Goal: Navigation & Orientation: Understand site structure

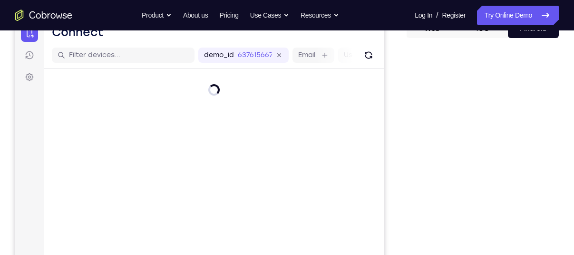
scroll to position [108, 0]
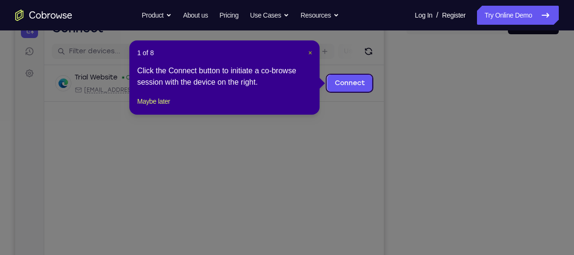
click at [312, 53] on span "×" at bounding box center [310, 53] width 4 height 8
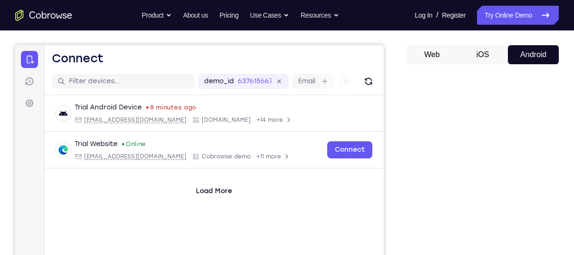
scroll to position [0, 0]
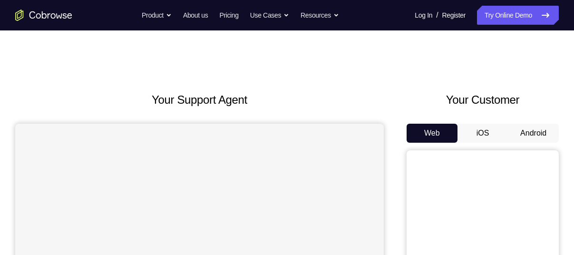
click at [523, 133] on button "Android" at bounding box center [533, 133] width 51 height 19
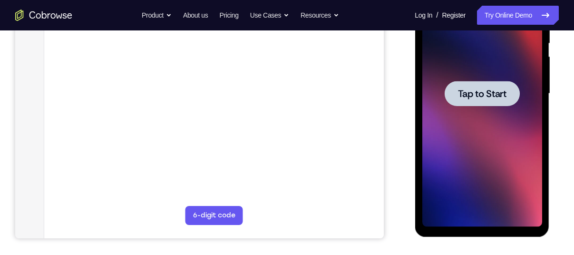
scroll to position [188, 0]
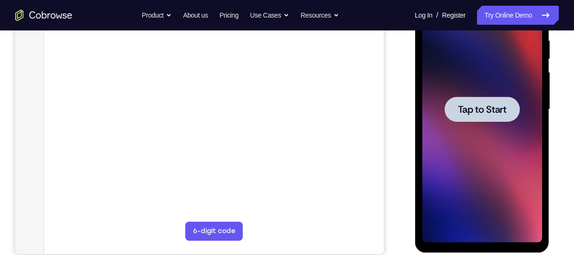
click at [478, 100] on div at bounding box center [481, 109] width 75 height 25
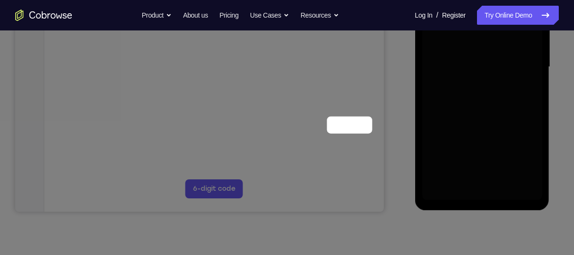
scroll to position [60, 0]
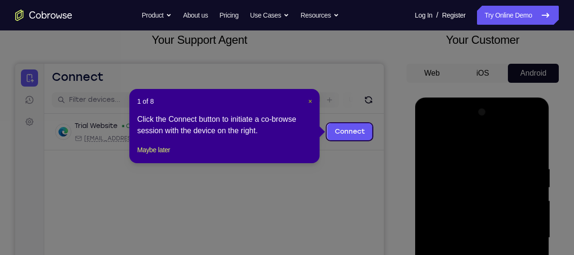
click at [312, 100] on span "×" at bounding box center [310, 102] width 4 height 8
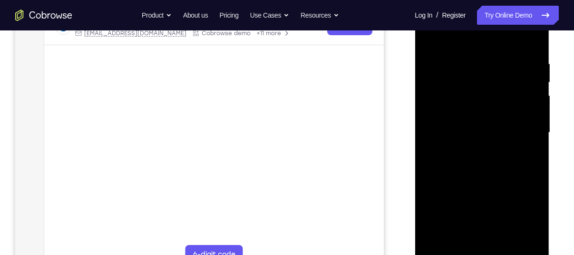
scroll to position [169, 0]
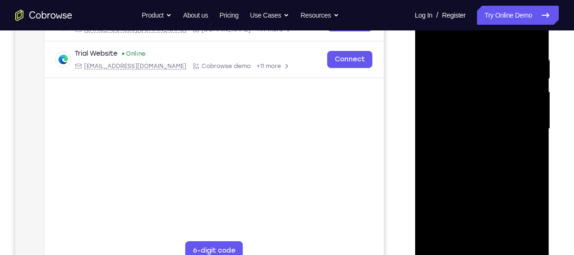
click at [482, 248] on div at bounding box center [482, 129] width 120 height 266
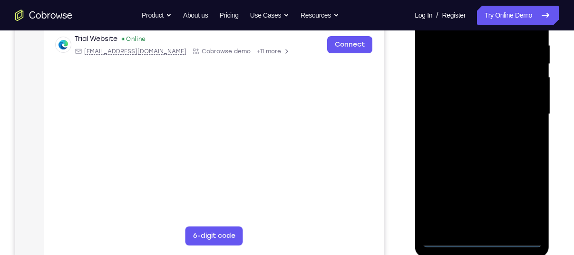
click at [481, 239] on div at bounding box center [482, 114] width 120 height 266
click at [524, 206] on div at bounding box center [482, 114] width 120 height 266
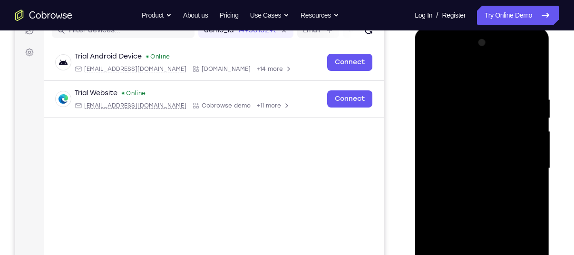
scroll to position [123, 0]
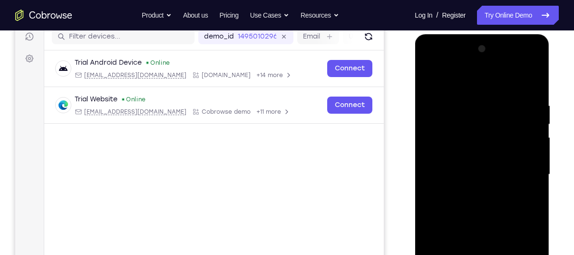
click at [446, 61] on div at bounding box center [482, 174] width 120 height 266
click at [444, 142] on div at bounding box center [482, 174] width 120 height 266
click at [472, 172] on div at bounding box center [482, 174] width 120 height 266
click at [456, 163] on div at bounding box center [482, 174] width 120 height 266
click at [461, 184] on div at bounding box center [482, 174] width 120 height 266
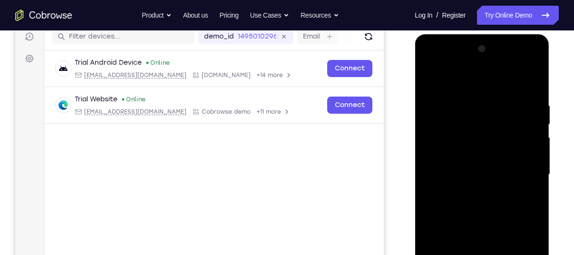
click at [486, 229] on div at bounding box center [482, 174] width 120 height 266
click at [484, 149] on div at bounding box center [482, 174] width 120 height 266
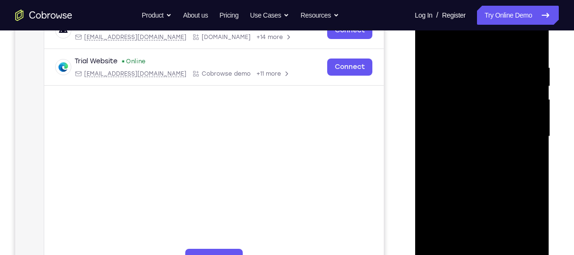
scroll to position [165, 0]
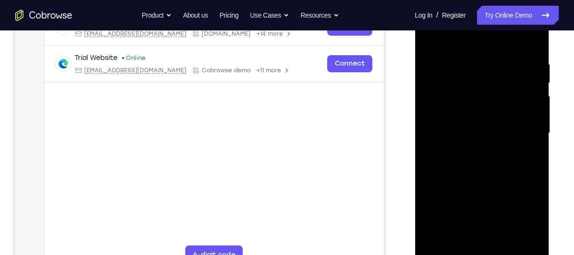
drag, startPoint x: 478, startPoint y: 164, endPoint x: 474, endPoint y: 139, distance: 25.1
click at [474, 139] on div at bounding box center [482, 133] width 120 height 266
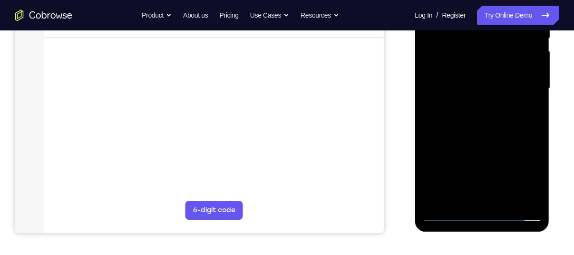
click at [464, 193] on div at bounding box center [482, 88] width 120 height 266
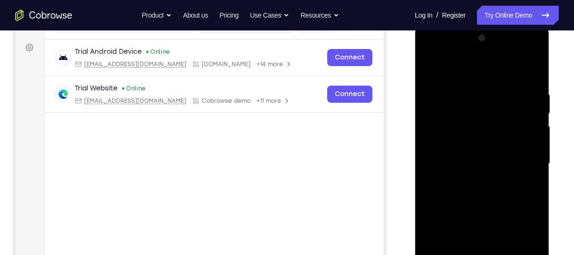
scroll to position [131, 0]
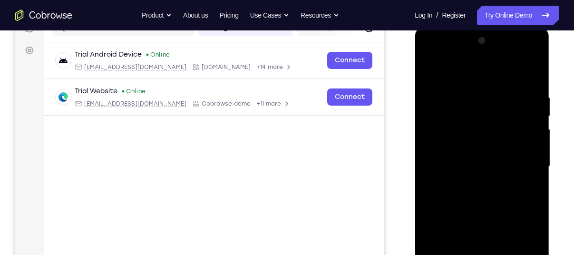
click at [521, 54] on div at bounding box center [482, 166] width 120 height 266
click at [475, 66] on div at bounding box center [482, 166] width 120 height 266
click at [519, 157] on div at bounding box center [482, 166] width 120 height 266
click at [473, 184] on div at bounding box center [482, 166] width 120 height 266
click at [522, 57] on div at bounding box center [482, 166] width 120 height 266
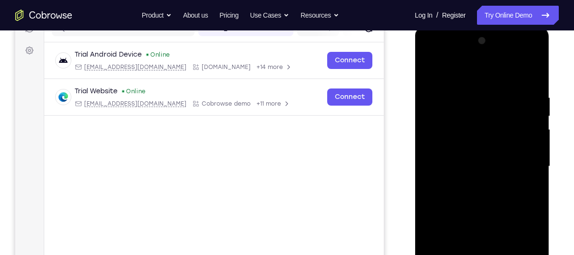
click at [462, 89] on div at bounding box center [482, 166] width 120 height 266
click at [453, 156] on div at bounding box center [482, 166] width 120 height 266
click at [435, 193] on div at bounding box center [482, 166] width 120 height 266
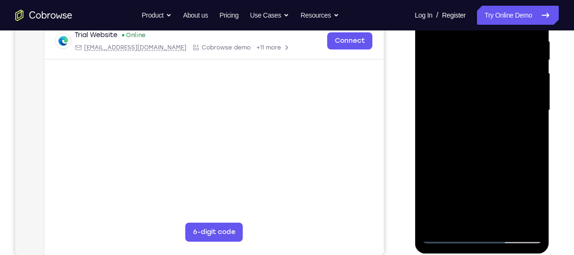
scroll to position [188, 0]
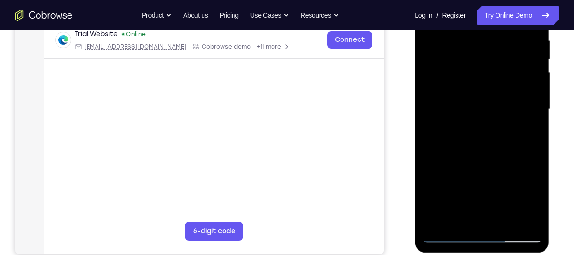
click at [480, 215] on div at bounding box center [482, 109] width 120 height 266
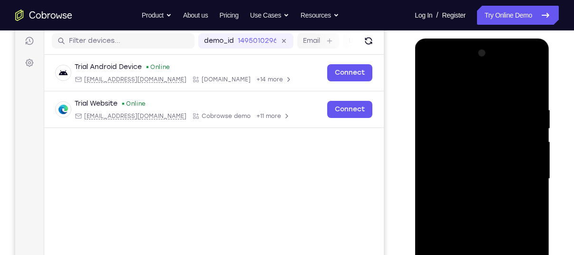
scroll to position [125, 0]
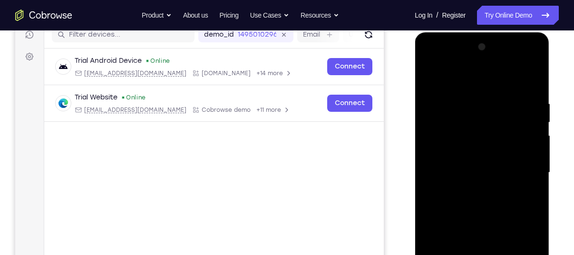
click at [522, 64] on div at bounding box center [482, 172] width 120 height 266
click at [469, 82] on div at bounding box center [482, 172] width 120 height 266
click at [476, 215] on div at bounding box center [482, 172] width 120 height 266
click at [472, 169] on div at bounding box center [482, 172] width 120 height 266
click at [474, 145] on div at bounding box center [482, 172] width 120 height 266
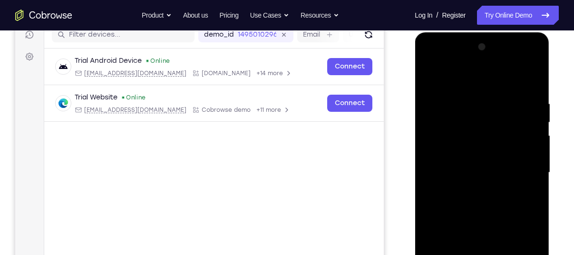
click at [500, 123] on div at bounding box center [482, 172] width 120 height 266
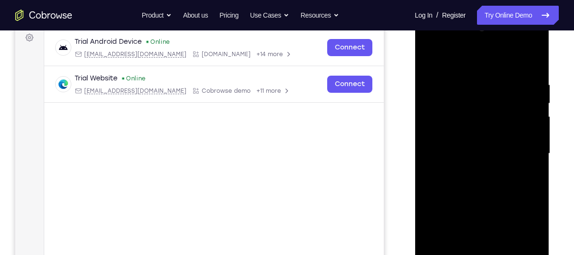
scroll to position [182, 0]
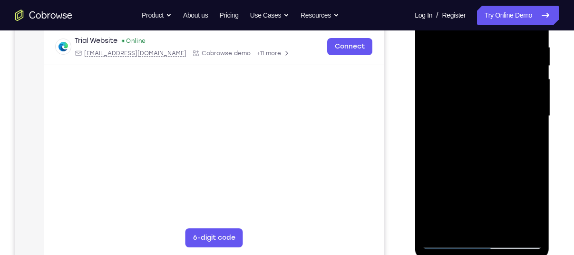
click at [537, 157] on div at bounding box center [482, 116] width 120 height 266
drag, startPoint x: 490, startPoint y: 130, endPoint x: 488, endPoint y: 82, distance: 48.1
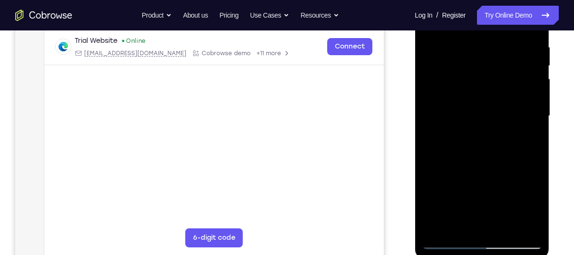
click at [488, 82] on div at bounding box center [482, 116] width 120 height 266
click at [538, 61] on div at bounding box center [482, 116] width 120 height 266
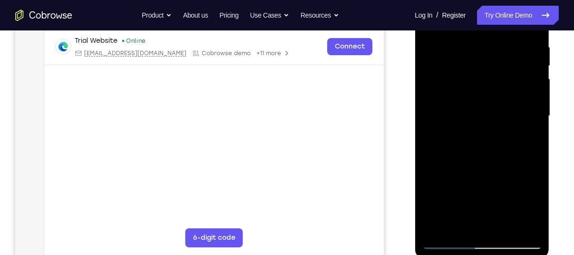
click at [538, 61] on div at bounding box center [482, 116] width 120 height 266
click at [535, 63] on div at bounding box center [482, 116] width 120 height 266
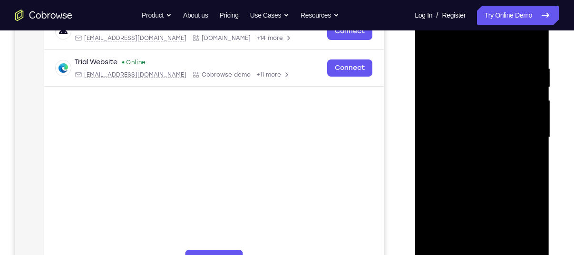
scroll to position [160, 0]
drag, startPoint x: 495, startPoint y: 191, endPoint x: 486, endPoint y: 39, distance: 152.5
click at [486, 39] on div at bounding box center [482, 138] width 120 height 266
drag, startPoint x: 489, startPoint y: 183, endPoint x: 481, endPoint y: 62, distance: 121.6
click at [481, 62] on div at bounding box center [482, 138] width 120 height 266
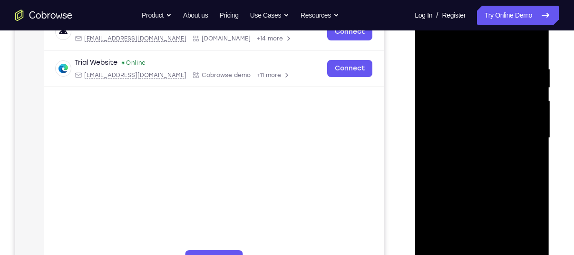
drag, startPoint x: 485, startPoint y: 184, endPoint x: 483, endPoint y: 99, distance: 84.7
click at [483, 99] on div at bounding box center [482, 138] width 120 height 266
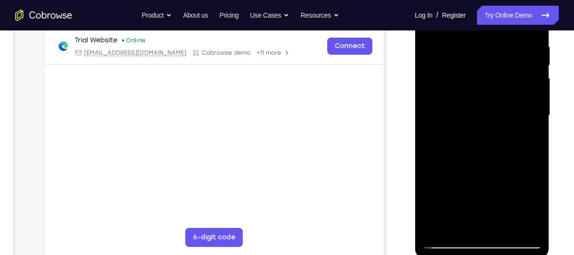
scroll to position [184, 0]
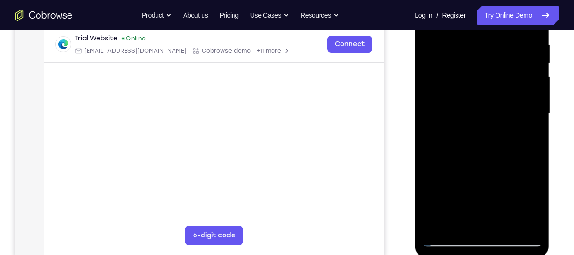
drag, startPoint x: 489, startPoint y: 166, endPoint x: 484, endPoint y: 57, distance: 110.0
click at [484, 57] on div at bounding box center [482, 113] width 120 height 266
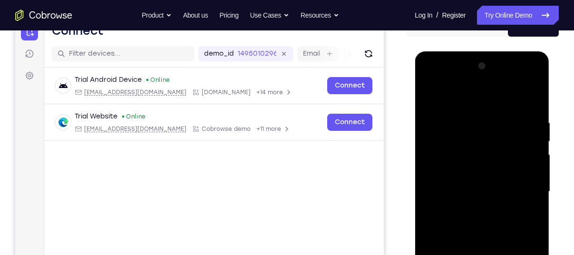
scroll to position [107, 0]
click at [521, 79] on div at bounding box center [482, 191] width 120 height 266
click at [524, 78] on div at bounding box center [482, 191] width 120 height 266
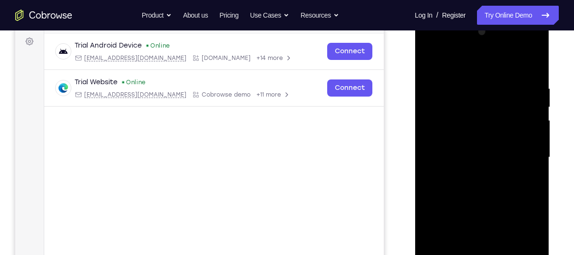
scroll to position [144, 0]
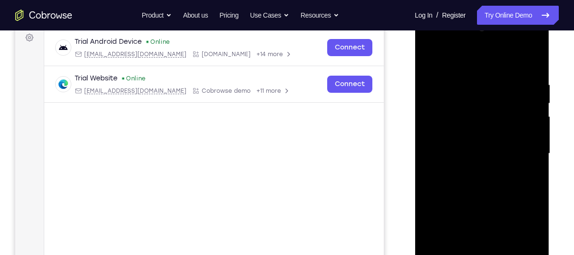
drag, startPoint x: 479, startPoint y: 177, endPoint x: 479, endPoint y: 33, distance: 143.6
click at [479, 33] on div at bounding box center [482, 153] width 120 height 266
drag, startPoint x: 476, startPoint y: 171, endPoint x: 469, endPoint y: 70, distance: 101.1
click at [469, 70] on div at bounding box center [482, 153] width 120 height 266
drag, startPoint x: 477, startPoint y: 167, endPoint x: 471, endPoint y: 59, distance: 108.6
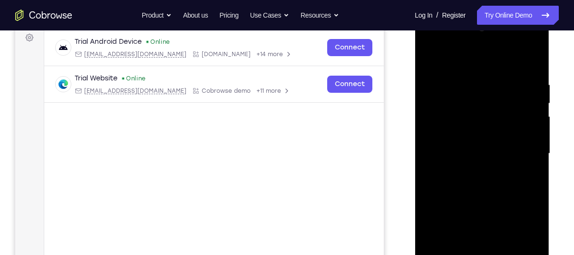
click at [471, 59] on div at bounding box center [482, 153] width 120 height 266
drag, startPoint x: 537, startPoint y: 236, endPoint x: 511, endPoint y: 119, distance: 120.0
click at [511, 119] on div at bounding box center [482, 153] width 120 height 266
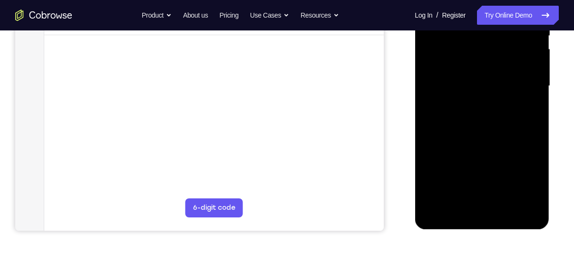
scroll to position [211, 0]
click at [505, 196] on div at bounding box center [482, 86] width 120 height 266
click at [508, 195] on div at bounding box center [482, 86] width 120 height 266
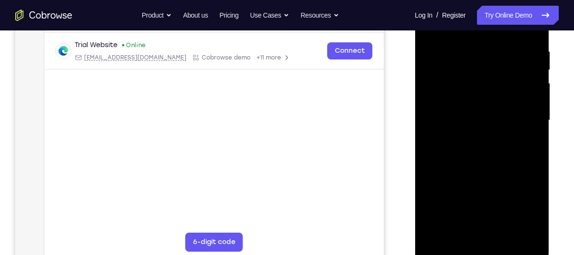
scroll to position [178, 0]
click at [534, 170] on div at bounding box center [482, 120] width 120 height 266
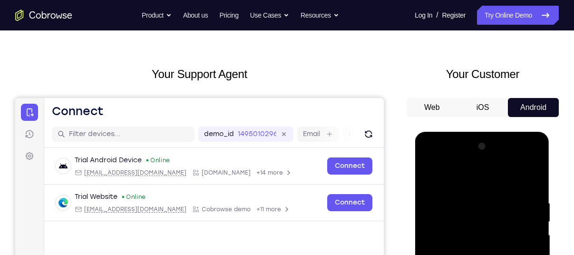
scroll to position [25, 0]
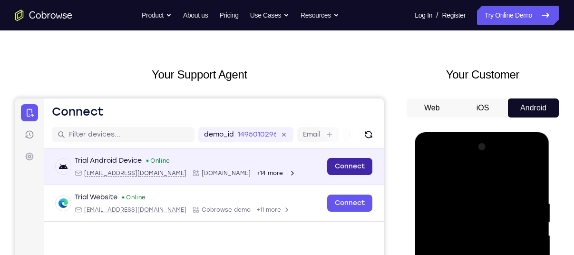
click at [356, 161] on link "Connect" at bounding box center [349, 166] width 45 height 17
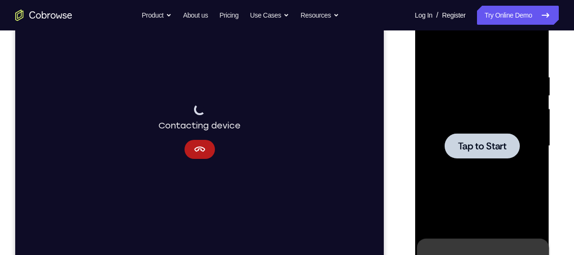
scroll to position [153, 0]
click at [201, 153] on icon "Cancel" at bounding box center [199, 148] width 11 height 11
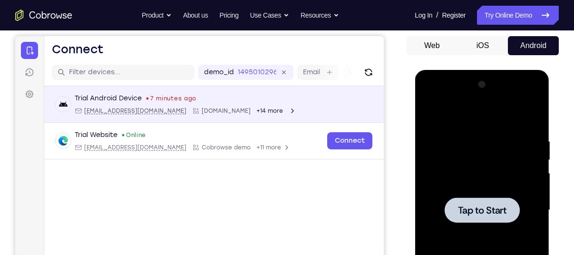
scroll to position [0, 0]
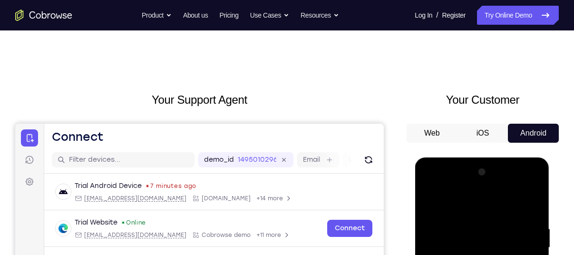
click at [273, 41] on button "iOS" at bounding box center [248, 36] width 50 height 10
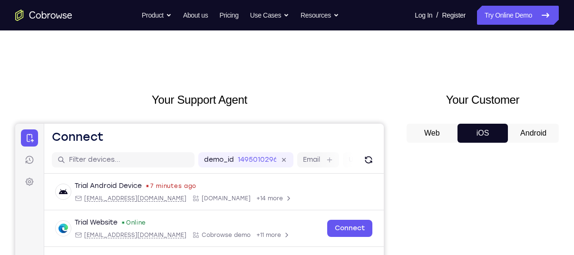
click at [273, 41] on button "iOS" at bounding box center [248, 36] width 50 height 10
click at [278, 44] on button "Web" at bounding box center [230, 36] width 95 height 15
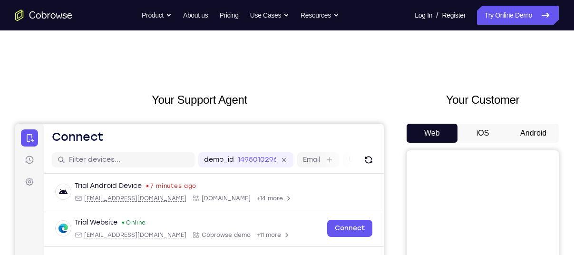
click at [273, 41] on button "iOS" at bounding box center [248, 36] width 50 height 10
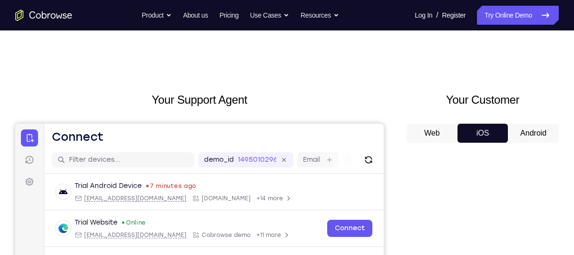
click at [274, 42] on button "Android" at bounding box center [269, 36] width 11 height 11
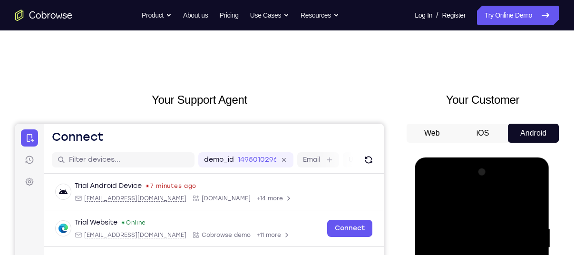
click at [274, 42] on button "Android" at bounding box center [269, 36] width 11 height 11
click at [273, 41] on button "iOS" at bounding box center [248, 36] width 50 height 10
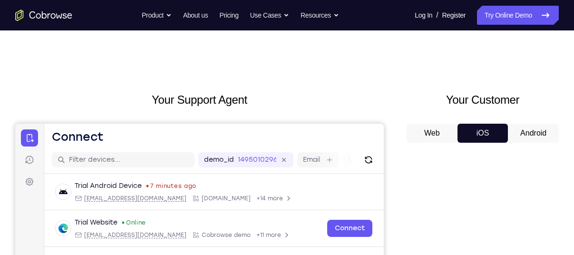
click at [278, 44] on button "Web" at bounding box center [230, 36] width 95 height 15
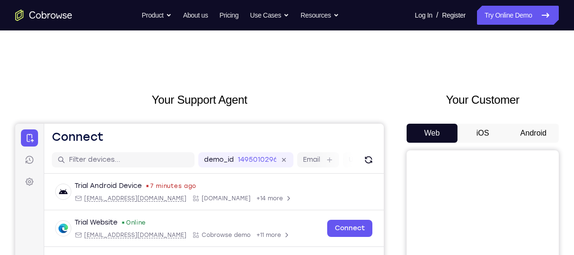
click at [273, 41] on button "iOS" at bounding box center [248, 36] width 50 height 10
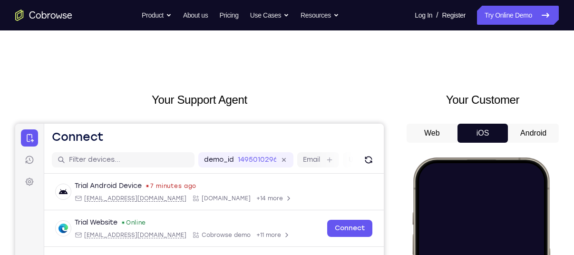
click at [274, 42] on button "Android" at bounding box center [269, 36] width 11 height 11
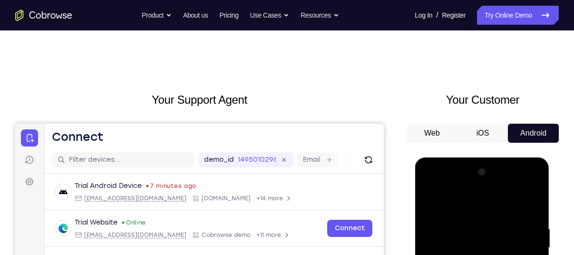
click at [273, 41] on button "iOS" at bounding box center [248, 36] width 50 height 10
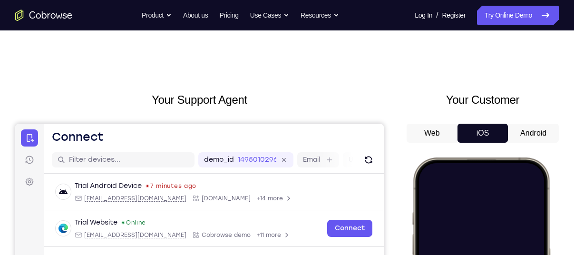
click at [278, 44] on button "Web" at bounding box center [230, 36] width 95 height 15
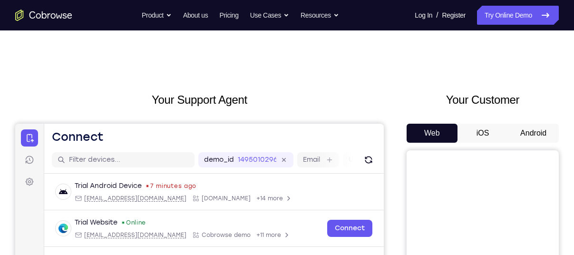
click at [273, 41] on button "iOS" at bounding box center [248, 36] width 50 height 10
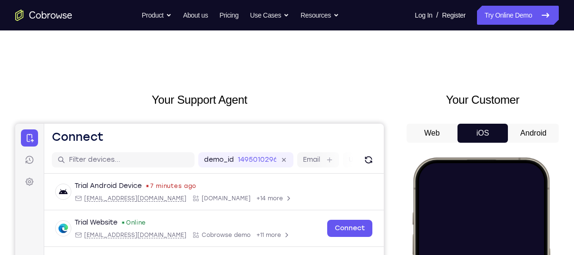
click at [274, 42] on button "Android" at bounding box center [269, 36] width 11 height 11
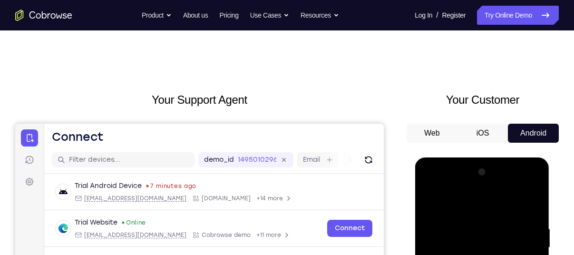
click at [273, 41] on button "iOS" at bounding box center [248, 36] width 50 height 10
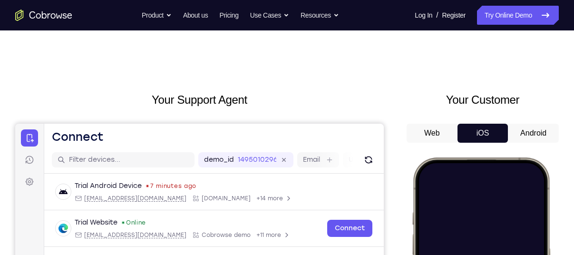
click at [278, 44] on button "Web" at bounding box center [230, 36] width 95 height 15
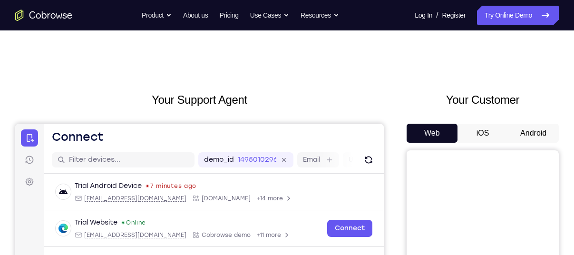
click at [273, 41] on button "iOS" at bounding box center [248, 36] width 50 height 10
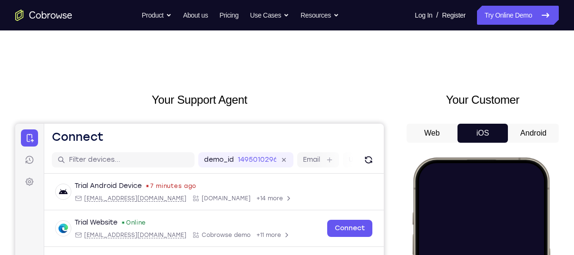
click at [274, 42] on button "Android" at bounding box center [269, 36] width 11 height 11
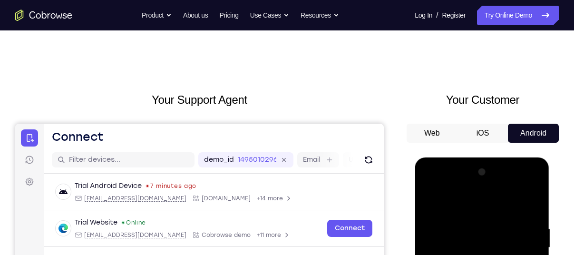
click at [273, 41] on button "iOS" at bounding box center [248, 36] width 50 height 10
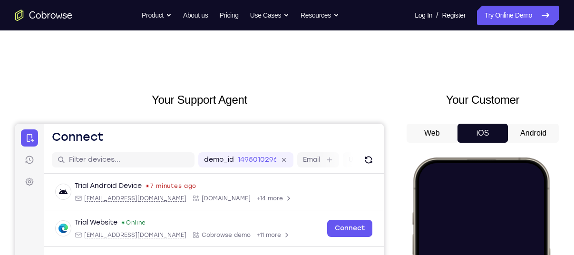
click at [278, 44] on button "Web" at bounding box center [230, 36] width 95 height 15
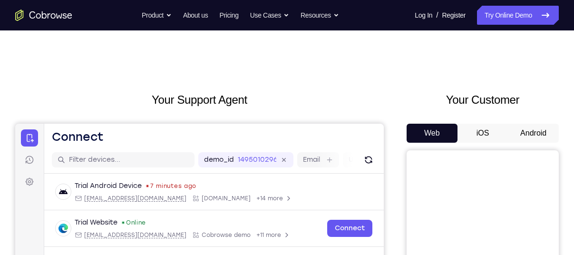
drag, startPoint x: 469, startPoint y: 137, endPoint x: 479, endPoint y: 131, distance: 12.2
click at [273, 41] on button "iOS" at bounding box center [248, 36] width 50 height 10
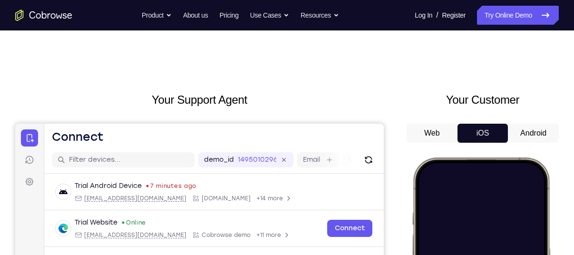
click at [273, 41] on button "iOS" at bounding box center [248, 36] width 50 height 10
click at [274, 42] on button "Android" at bounding box center [269, 36] width 11 height 11
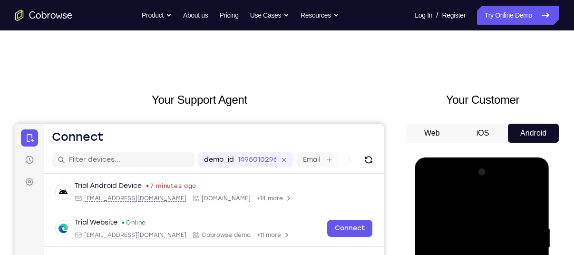
click at [273, 41] on button "iOS" at bounding box center [248, 36] width 50 height 10
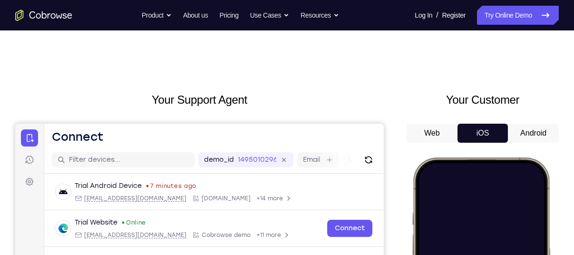
click at [174, 41] on div "Your Customer Web iOS Android" at bounding box center [107, 36] width 131 height 10
click at [278, 44] on button "Web" at bounding box center [230, 36] width 95 height 15
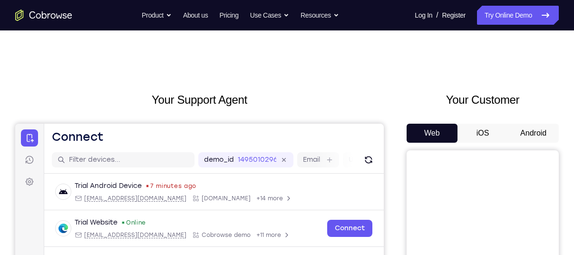
click at [273, 41] on button "iOS" at bounding box center [248, 36] width 50 height 10
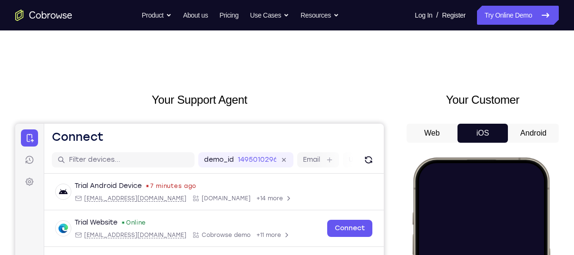
click at [274, 42] on button "Android" at bounding box center [269, 36] width 11 height 11
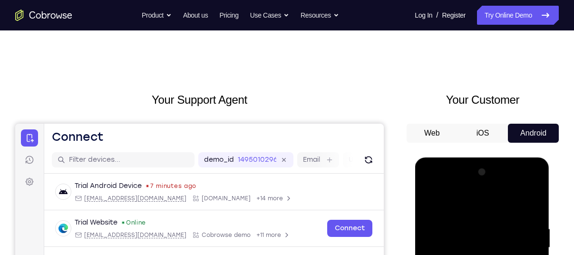
click at [273, 41] on button "iOS" at bounding box center [248, 36] width 50 height 10
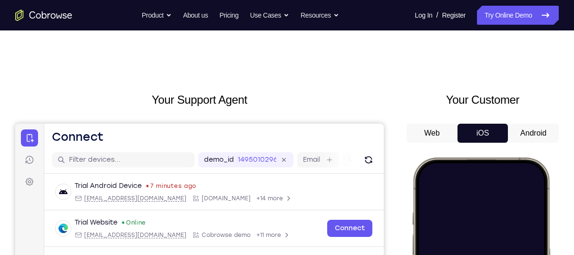
click at [174, 41] on div "Your Customer Web iOS Android" at bounding box center [107, 36] width 131 height 10
click at [278, 44] on button "Web" at bounding box center [230, 36] width 95 height 15
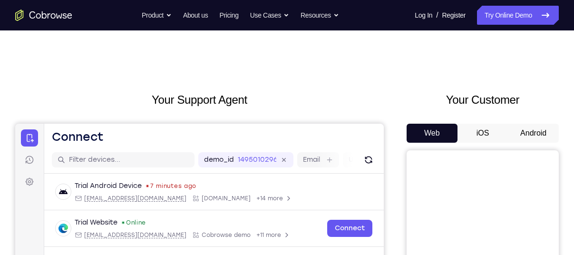
click at [273, 41] on button "iOS" at bounding box center [248, 36] width 50 height 10
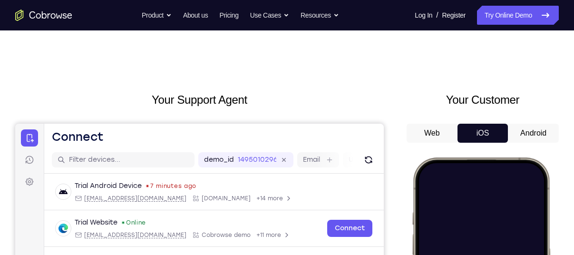
click at [509, 44] on div "Web iOS Android" at bounding box center [346, 36] width 326 height 15
click at [274, 42] on button "Android" at bounding box center [269, 36] width 11 height 11
